Goal: Task Accomplishment & Management: Use online tool/utility

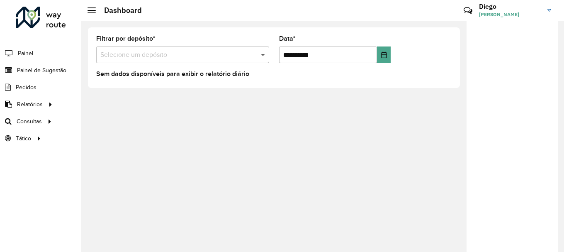
click at [264, 51] on span at bounding box center [264, 55] width 10 height 10
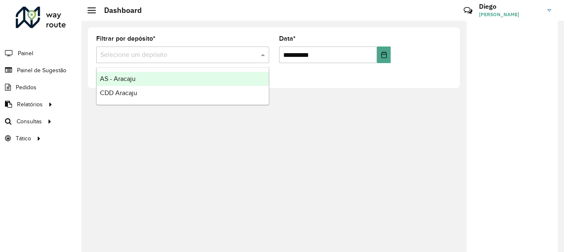
click at [196, 77] on div "AS - Aracaju" at bounding box center [183, 79] width 172 height 14
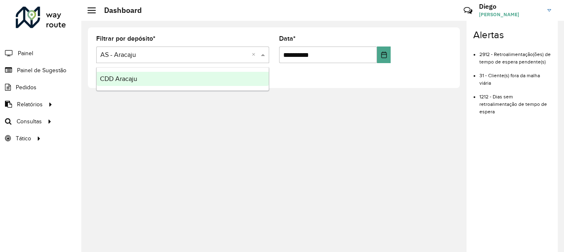
click at [263, 53] on span at bounding box center [264, 55] width 10 height 10
click at [184, 77] on div "CDD Aracaju" at bounding box center [183, 79] width 172 height 14
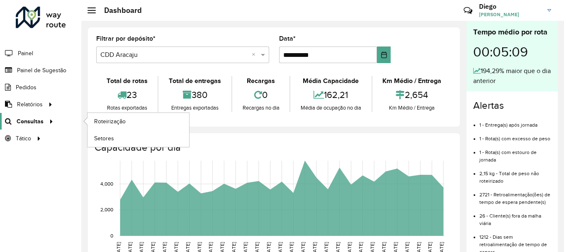
click at [44, 123] on div at bounding box center [50, 121] width 12 height 9
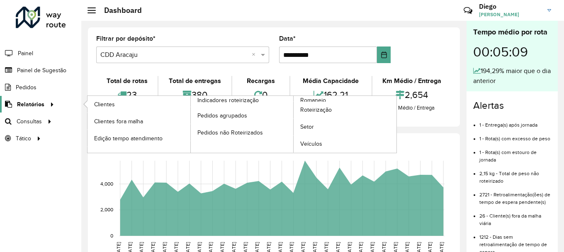
click at [47, 105] on icon at bounding box center [50, 103] width 7 height 12
click at [316, 109] on span "Roteirização" at bounding box center [317, 109] width 34 height 9
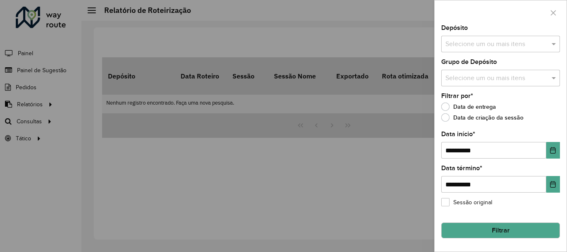
click at [521, 46] on input "text" at bounding box center [496, 44] width 106 height 10
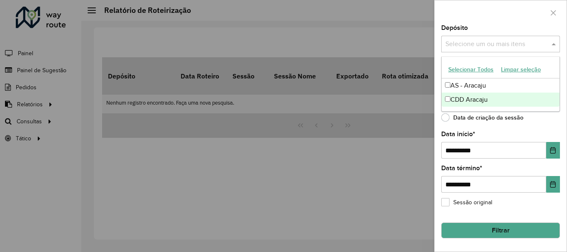
click at [480, 97] on div "CDD Aracaju" at bounding box center [500, 99] width 118 height 14
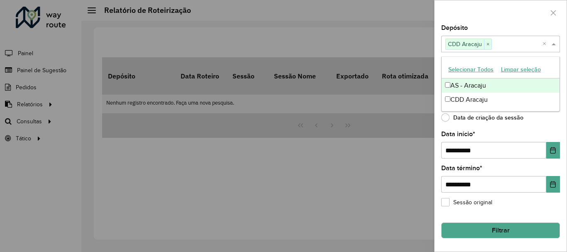
click at [470, 71] on button "Selecionar Todos" at bounding box center [470, 69] width 53 height 13
click at [485, 22] on div at bounding box center [500, 12] width 132 height 24
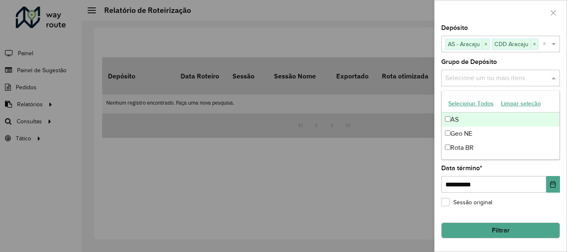
click at [497, 80] on input "text" at bounding box center [496, 78] width 106 height 10
click at [456, 104] on button "Selecionar Todos" at bounding box center [470, 103] width 53 height 13
click at [496, 9] on div at bounding box center [500, 12] width 132 height 24
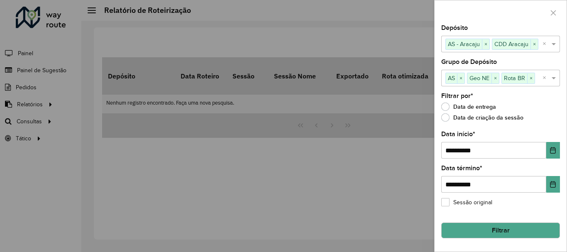
click at [504, 229] on button "Filtrar" at bounding box center [500, 230] width 119 height 16
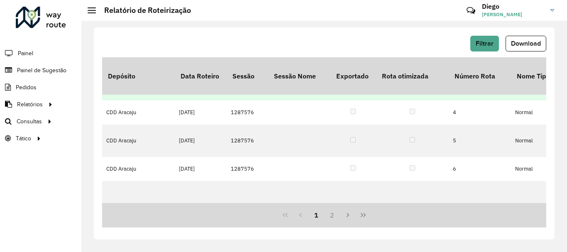
scroll to position [166, 0]
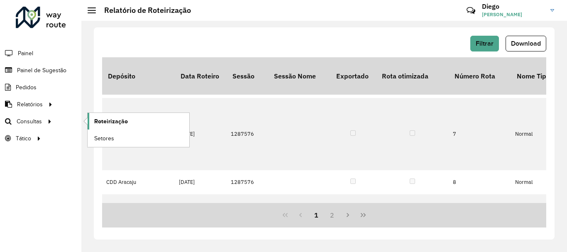
click at [116, 122] on span "Roteirização" at bounding box center [111, 121] width 34 height 9
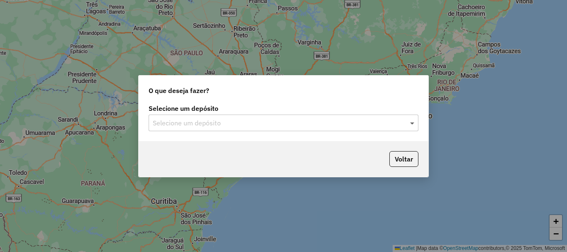
click at [411, 123] on span at bounding box center [413, 123] width 10 height 10
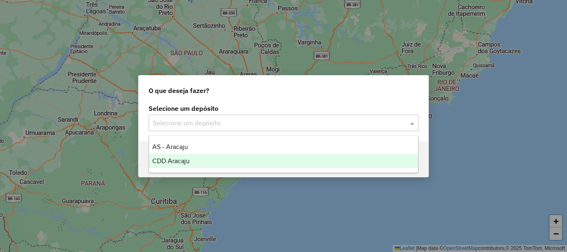
click at [183, 159] on span "CDD Aracaju" at bounding box center [170, 160] width 37 height 7
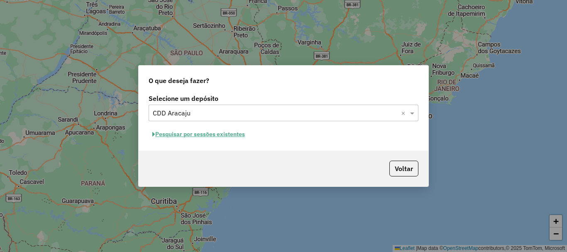
click at [194, 136] on button "Pesquisar por sessões existentes" at bounding box center [198, 134] width 100 height 13
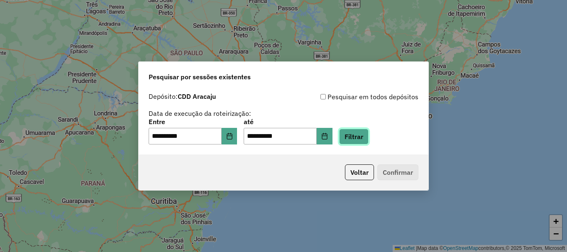
click at [368, 143] on button "Filtrar" at bounding box center [353, 137] width 29 height 16
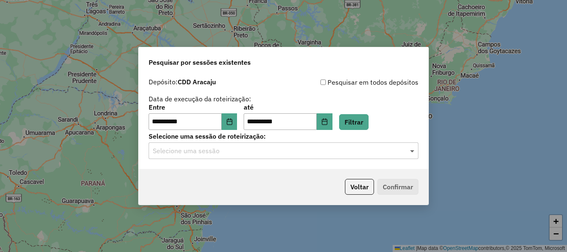
click at [409, 151] on span at bounding box center [413, 151] width 10 height 10
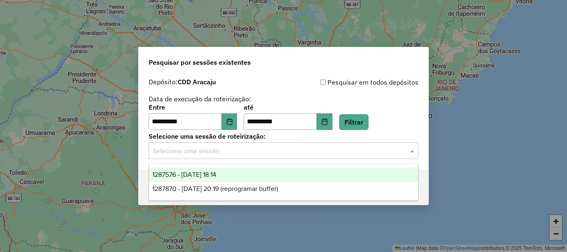
click at [247, 178] on div "1287576 - 03/10/2025 18:14" at bounding box center [283, 175] width 269 height 14
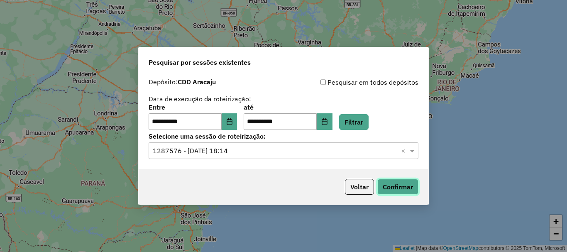
click at [405, 187] on button "Confirmar" at bounding box center [397, 187] width 41 height 16
click at [410, 151] on span at bounding box center [413, 151] width 10 height 10
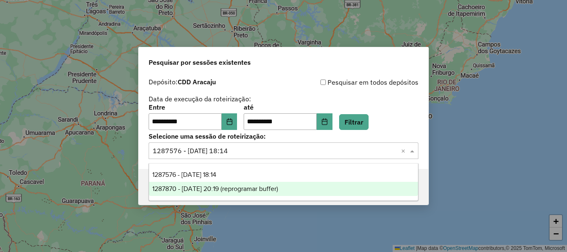
click at [251, 192] on span "1287870 - 03/10/2025 20:19 (reprogramar buffer)" at bounding box center [215, 188] width 126 height 7
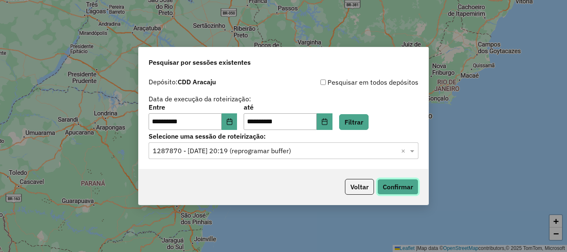
click at [394, 189] on button "Confirmar" at bounding box center [397, 187] width 41 height 16
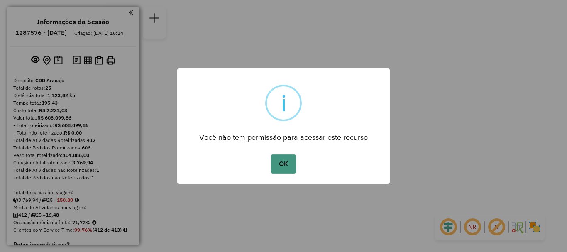
click at [284, 169] on button "OK" at bounding box center [283, 163] width 24 height 19
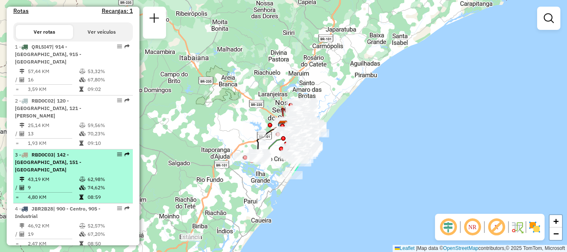
scroll to position [373, 0]
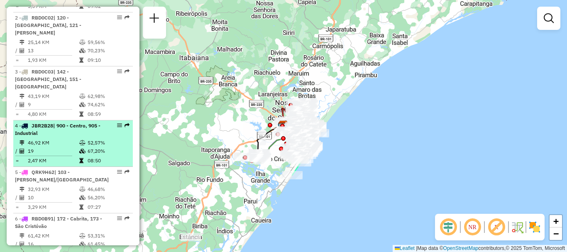
select select "**********"
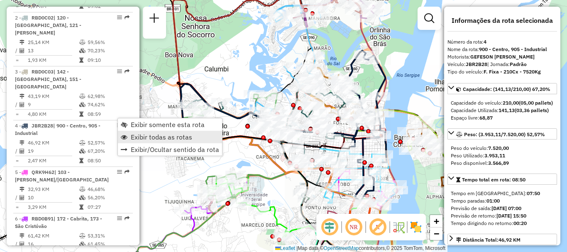
click at [140, 136] on span "Exibir todas as rotas" at bounding box center [161, 137] width 61 height 7
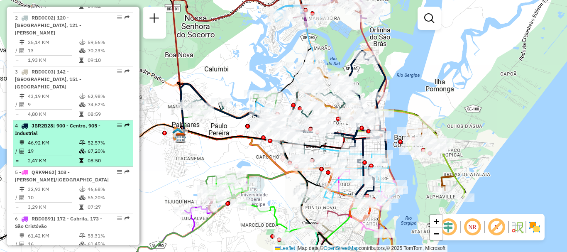
select select "**********"
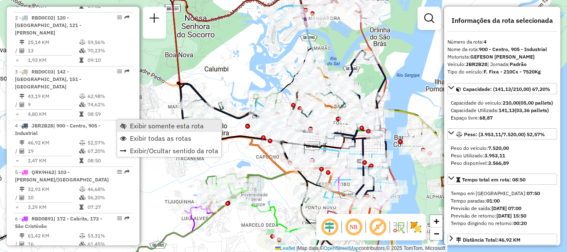
click at [146, 126] on span "Exibir somente esta rota" at bounding box center [167, 125] width 74 height 7
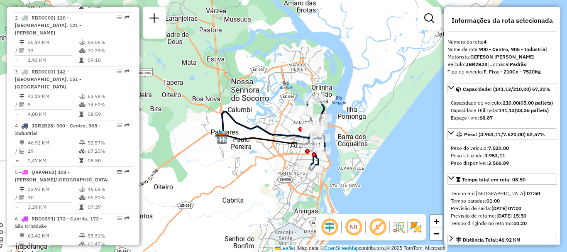
drag, startPoint x: 358, startPoint y: 144, endPoint x: 350, endPoint y: 143, distance: 8.8
click at [350, 143] on div "Janela de atendimento Grade de atendimento Capacidade Transportadoras Veículos …" at bounding box center [283, 126] width 567 height 252
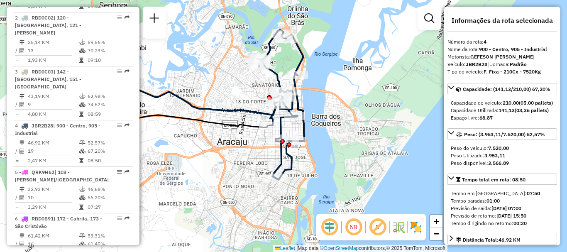
drag, startPoint x: 360, startPoint y: 97, endPoint x: 324, endPoint y: 117, distance: 42.1
click at [324, 117] on div "Janela de atendimento Grade de atendimento Capacidade Transportadoras Veículos …" at bounding box center [283, 126] width 567 height 252
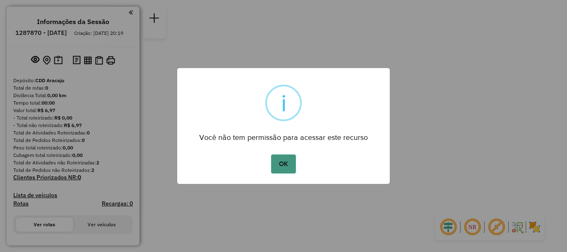
click at [286, 165] on button "OK" at bounding box center [283, 163] width 24 height 19
